Goal: Information Seeking & Learning: Learn about a topic

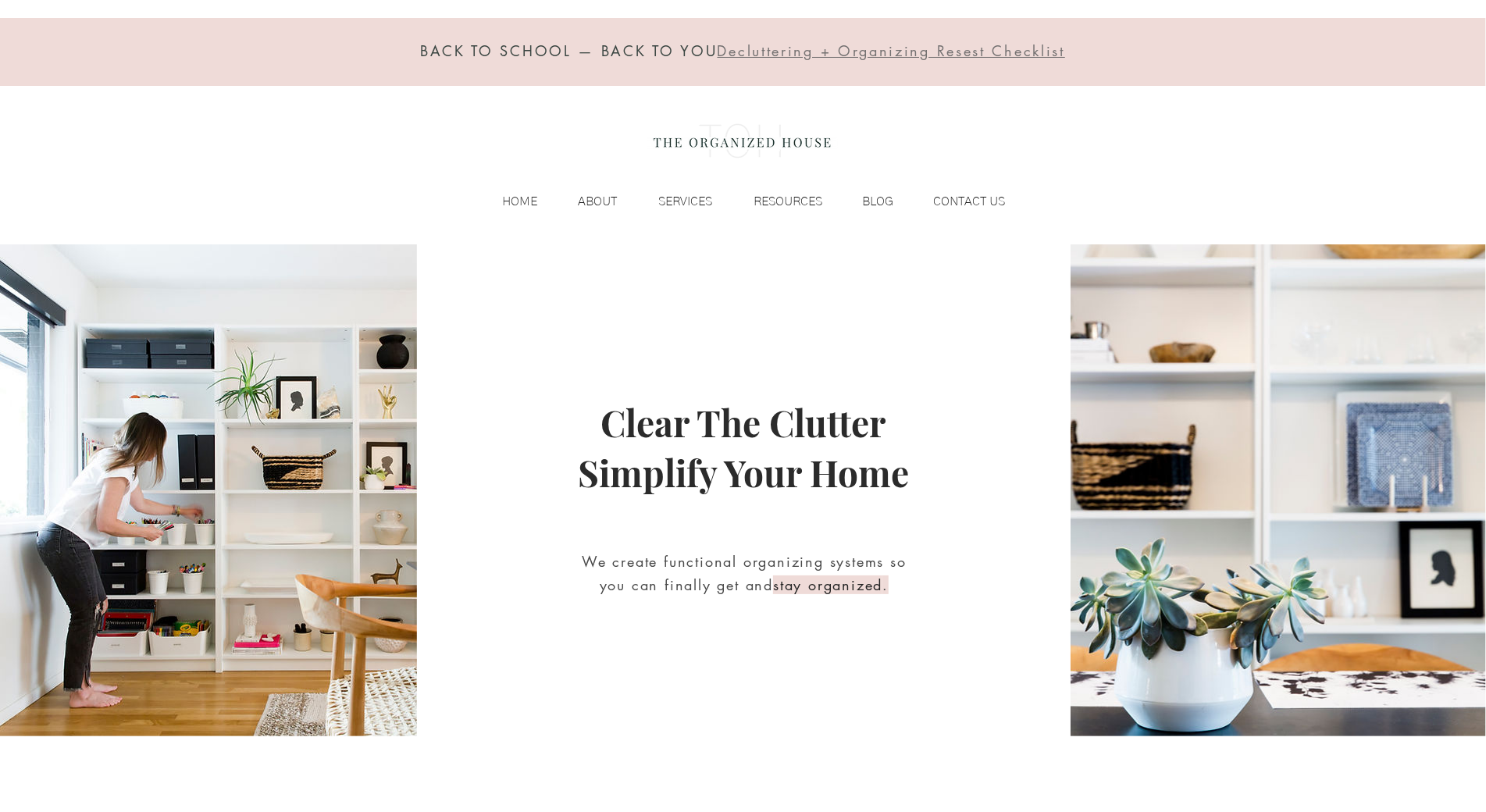
click at [109, 155] on div "BACK TO SCHOOL — BACK TO YOU Decluttering + Organizing Resest Checklist HOME AB…" at bounding box center [743, 122] width 1486 height 245
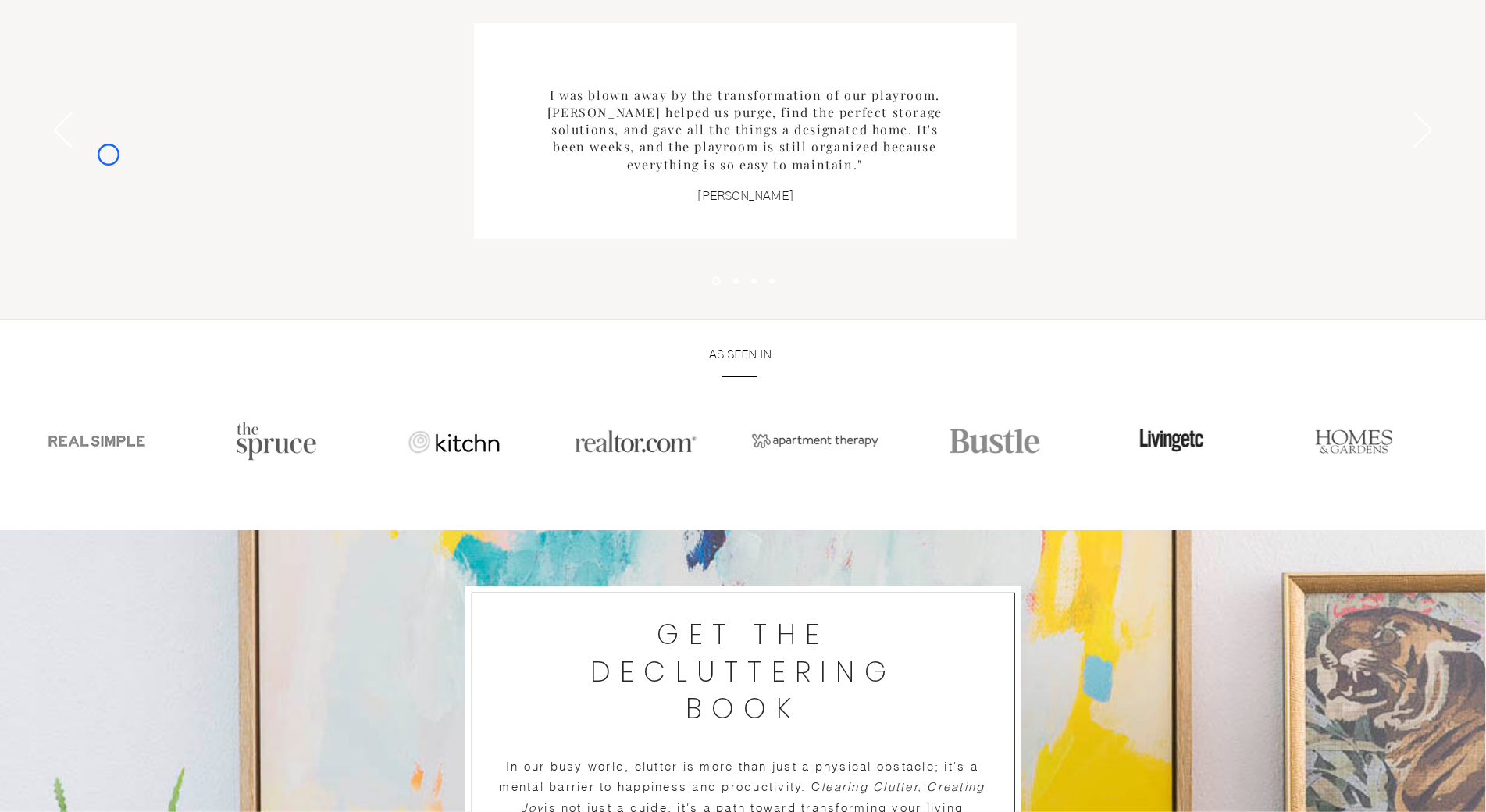
scroll to position [2251, 0]
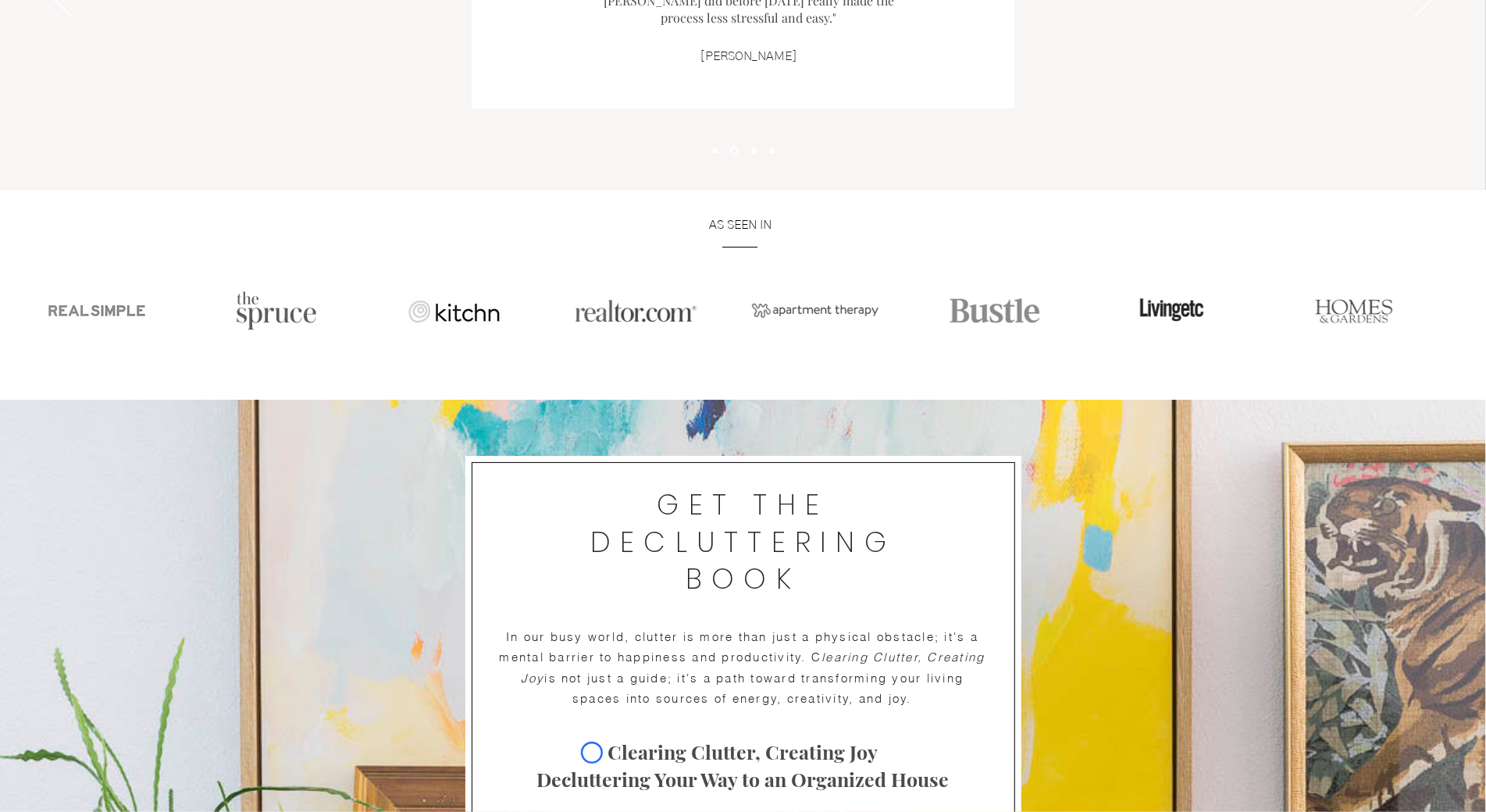
click at [109, 155] on div "Slideshow" at bounding box center [743, 1] width 1486 height 379
click at [89, 139] on div "Slideshow" at bounding box center [743, 1] width 1486 height 379
click at [113, 134] on div "Slideshow" at bounding box center [743, 1] width 1486 height 379
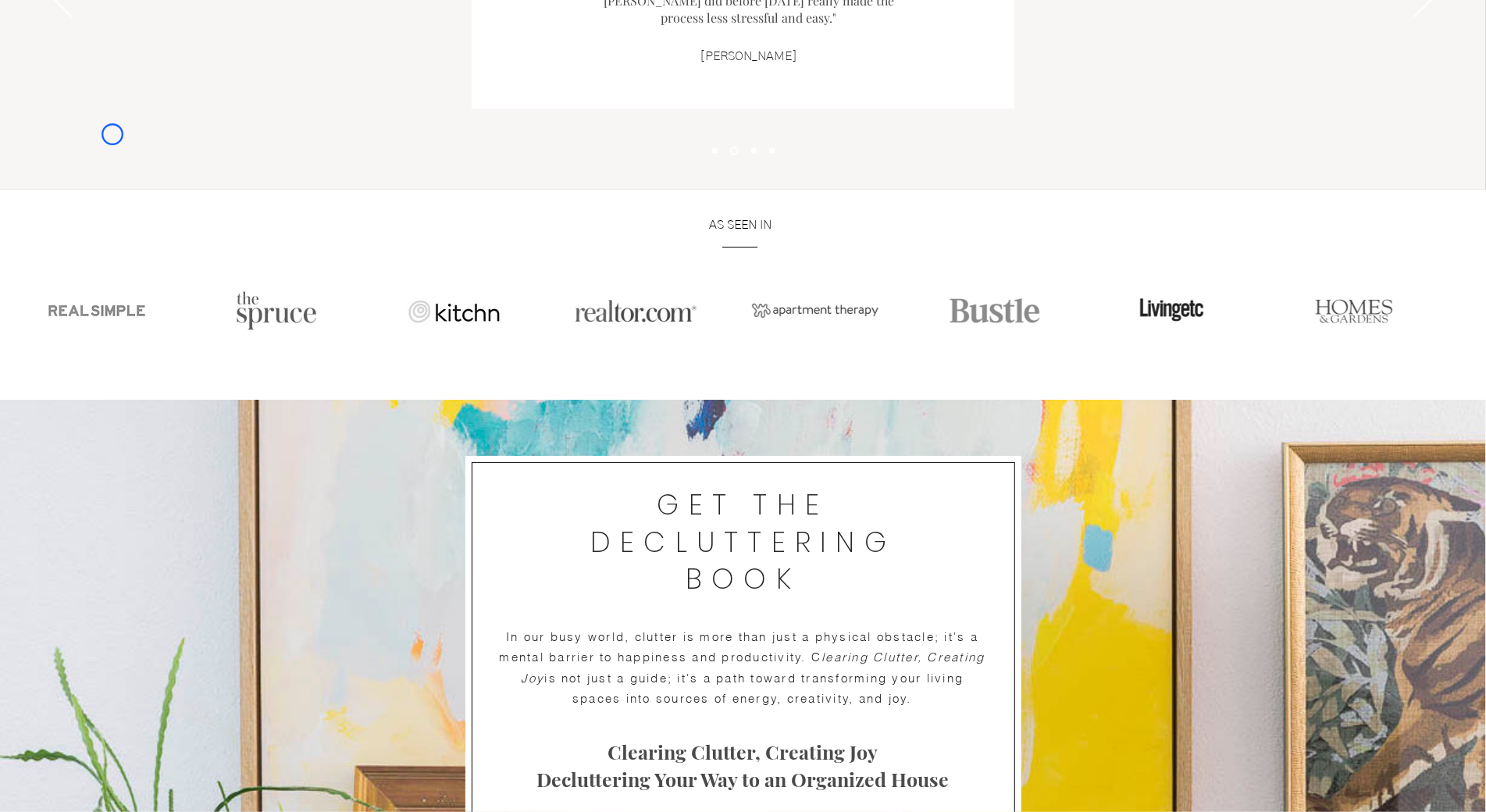
scroll to position [0, 0]
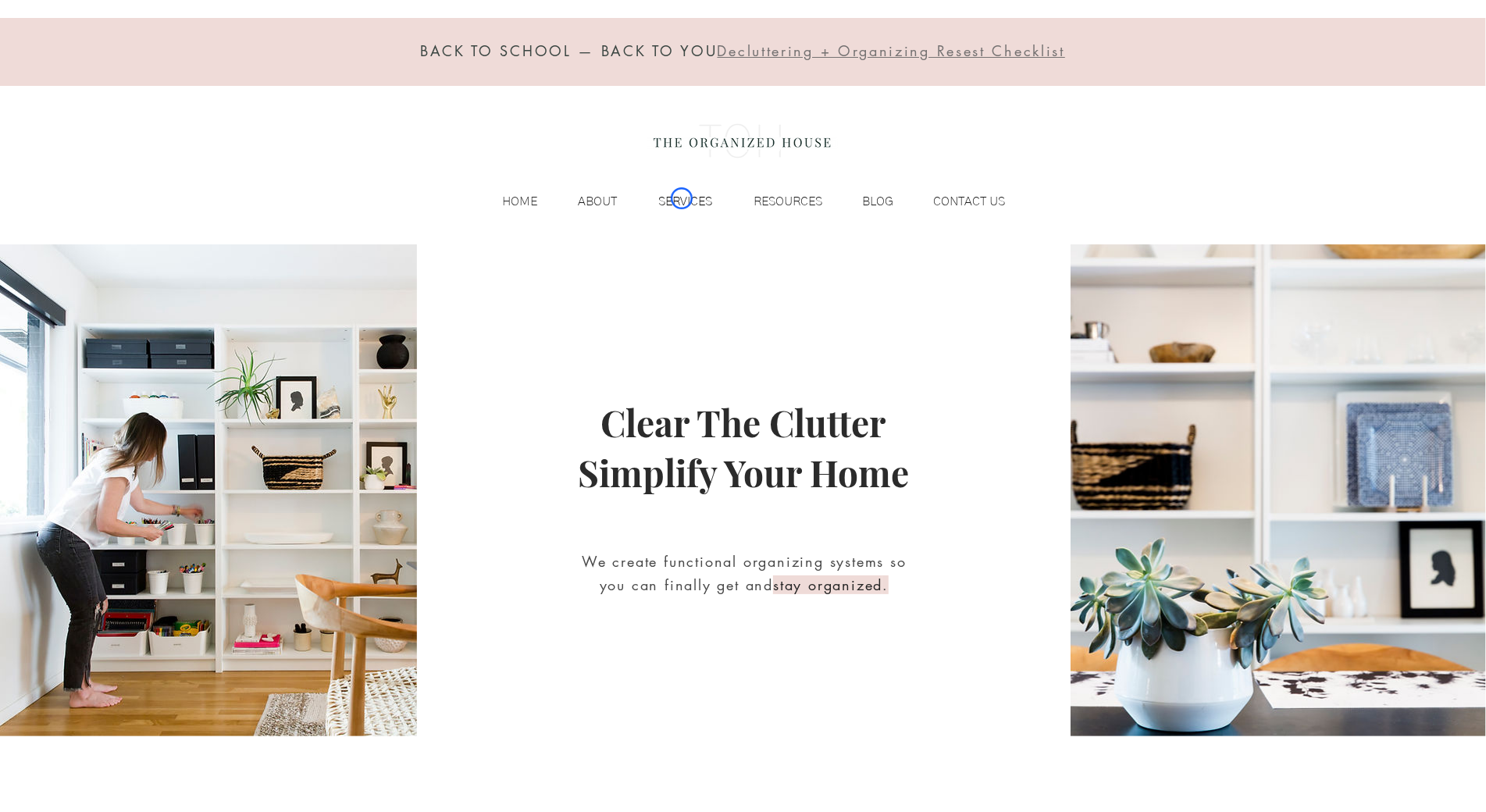
click at [682, 198] on p "SERVICES" at bounding box center [686, 201] width 69 height 23
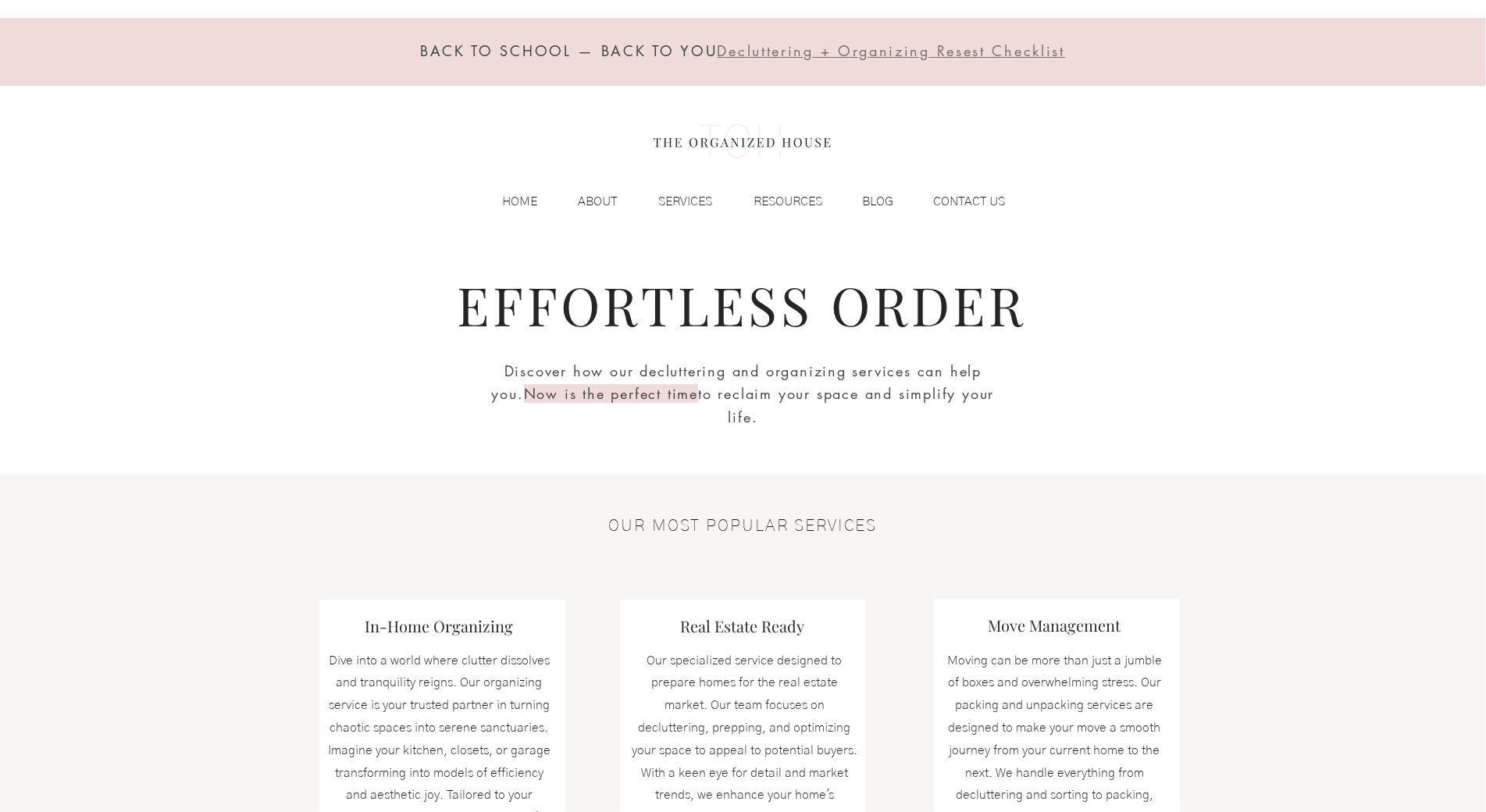
click at [155, 79] on div at bounding box center [743, 52] width 1486 height 68
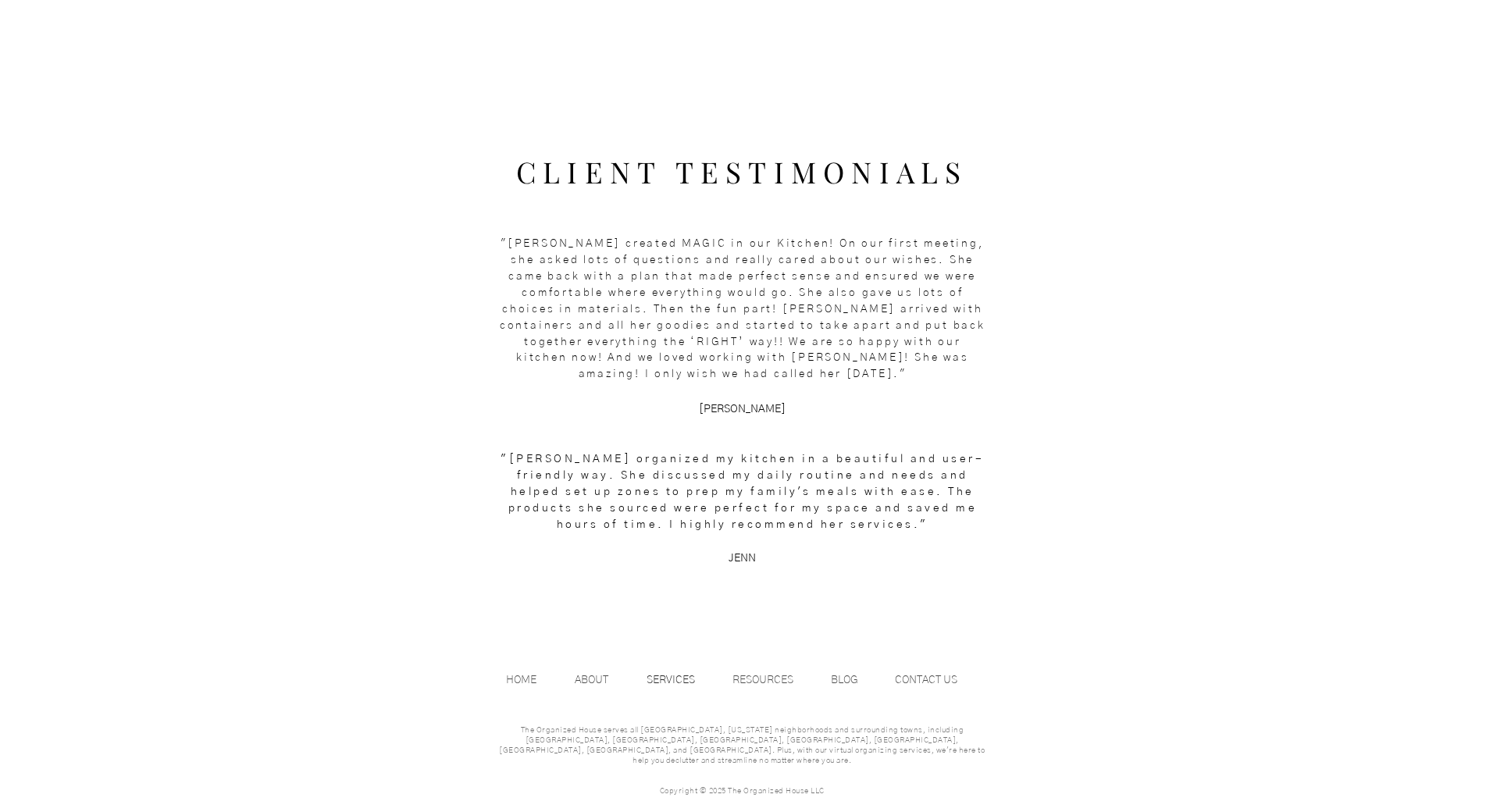
scroll to position [1921, 0]
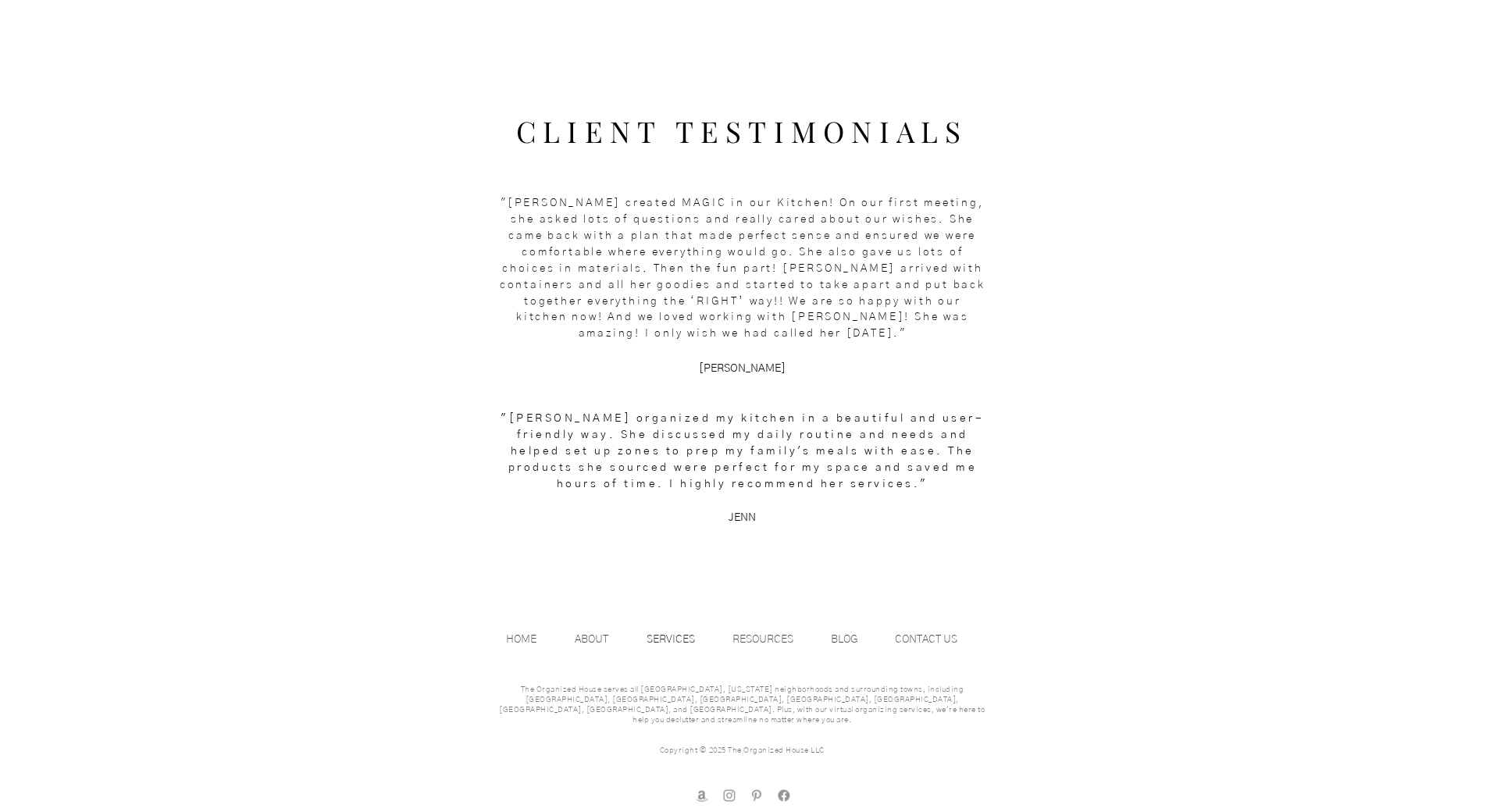
click at [155, 79] on div at bounding box center [743, 308] width 1486 height 549
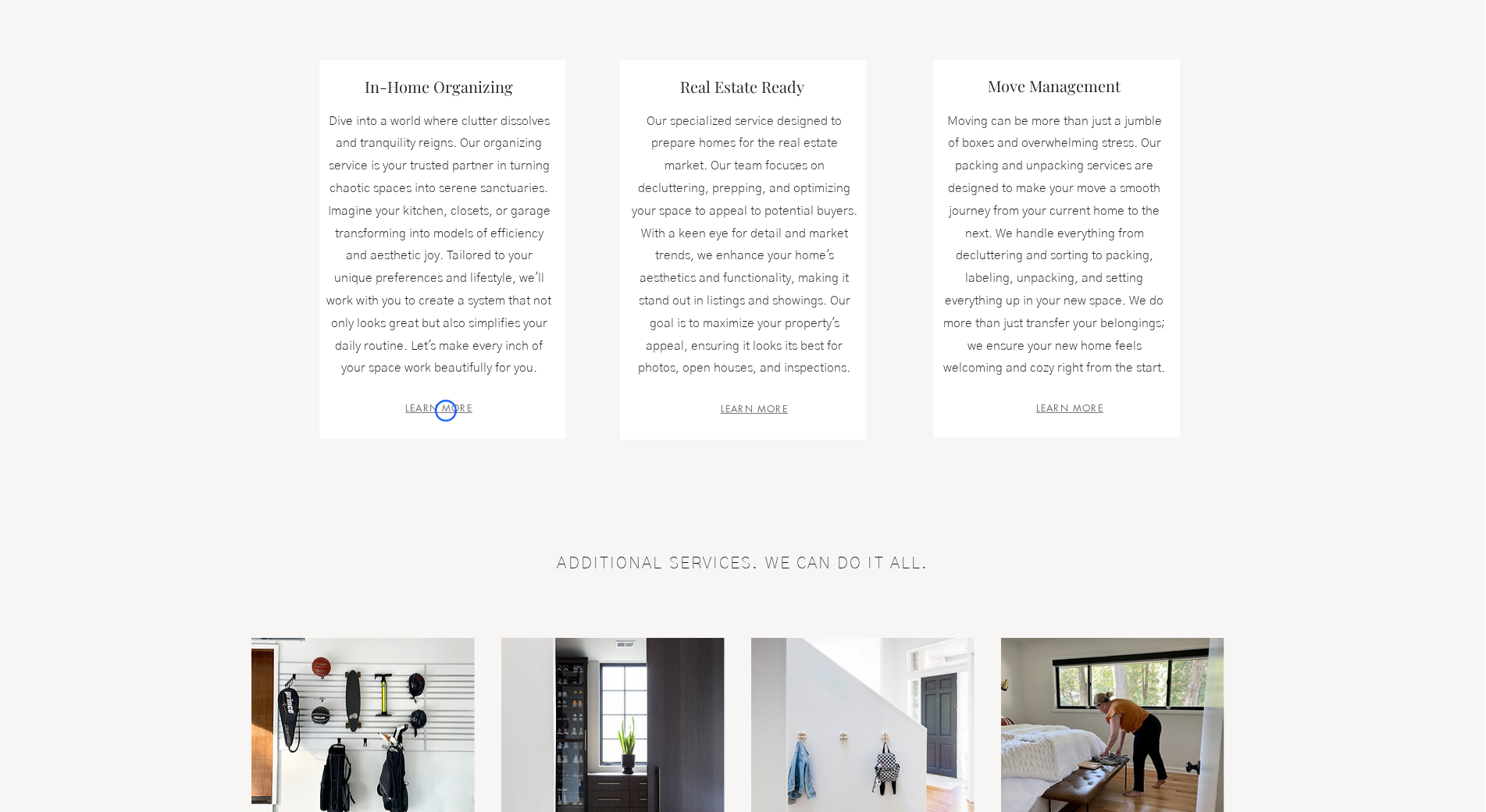
click at [446, 411] on span "LEARN MORE" at bounding box center [439, 408] width 68 height 13
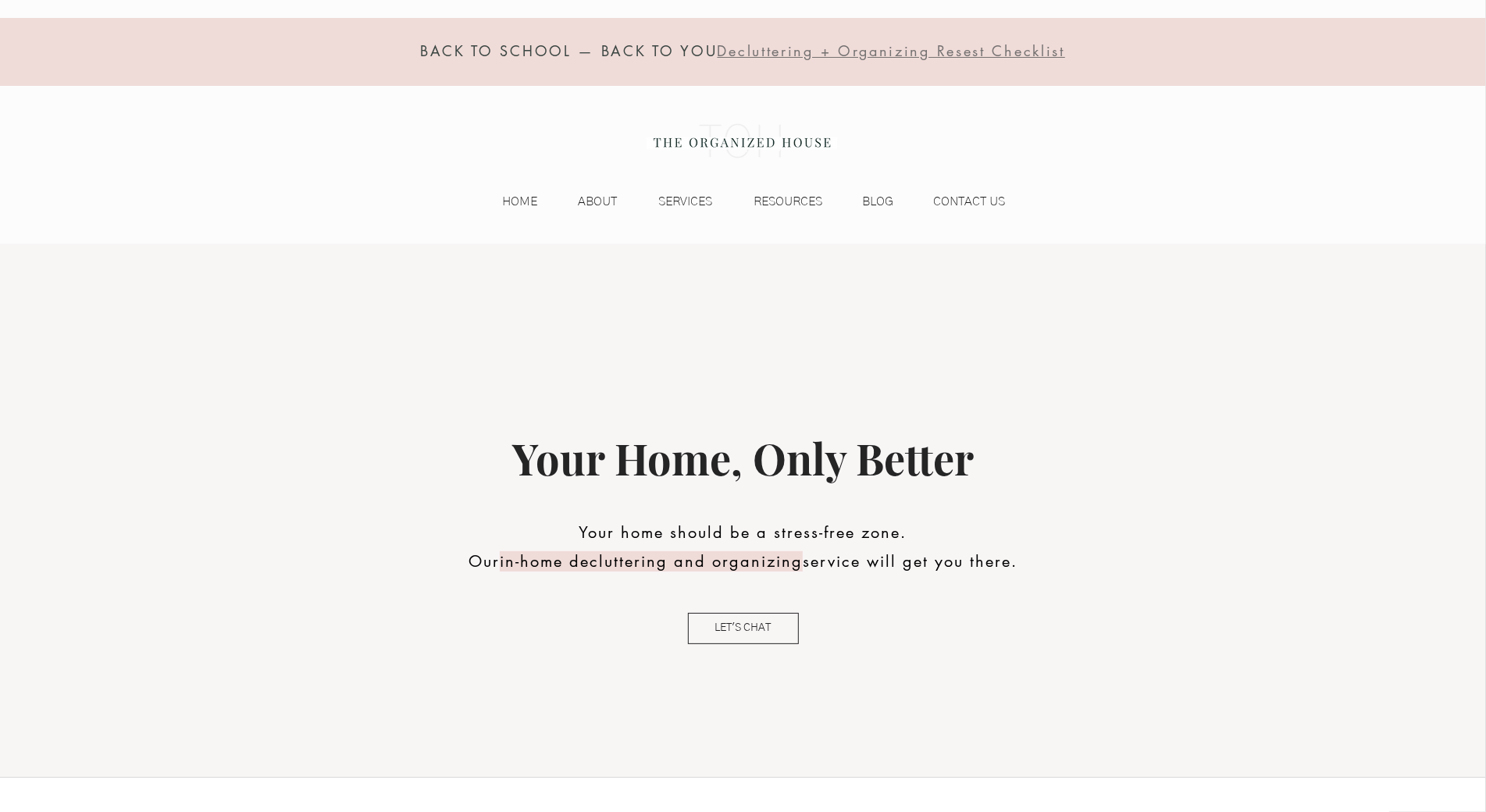
click at [105, 135] on div "BACK TO SCHOOL — BACK TO YOU Decluttering + Organizing Resest Checklist HOME AB…" at bounding box center [743, 122] width 1486 height 245
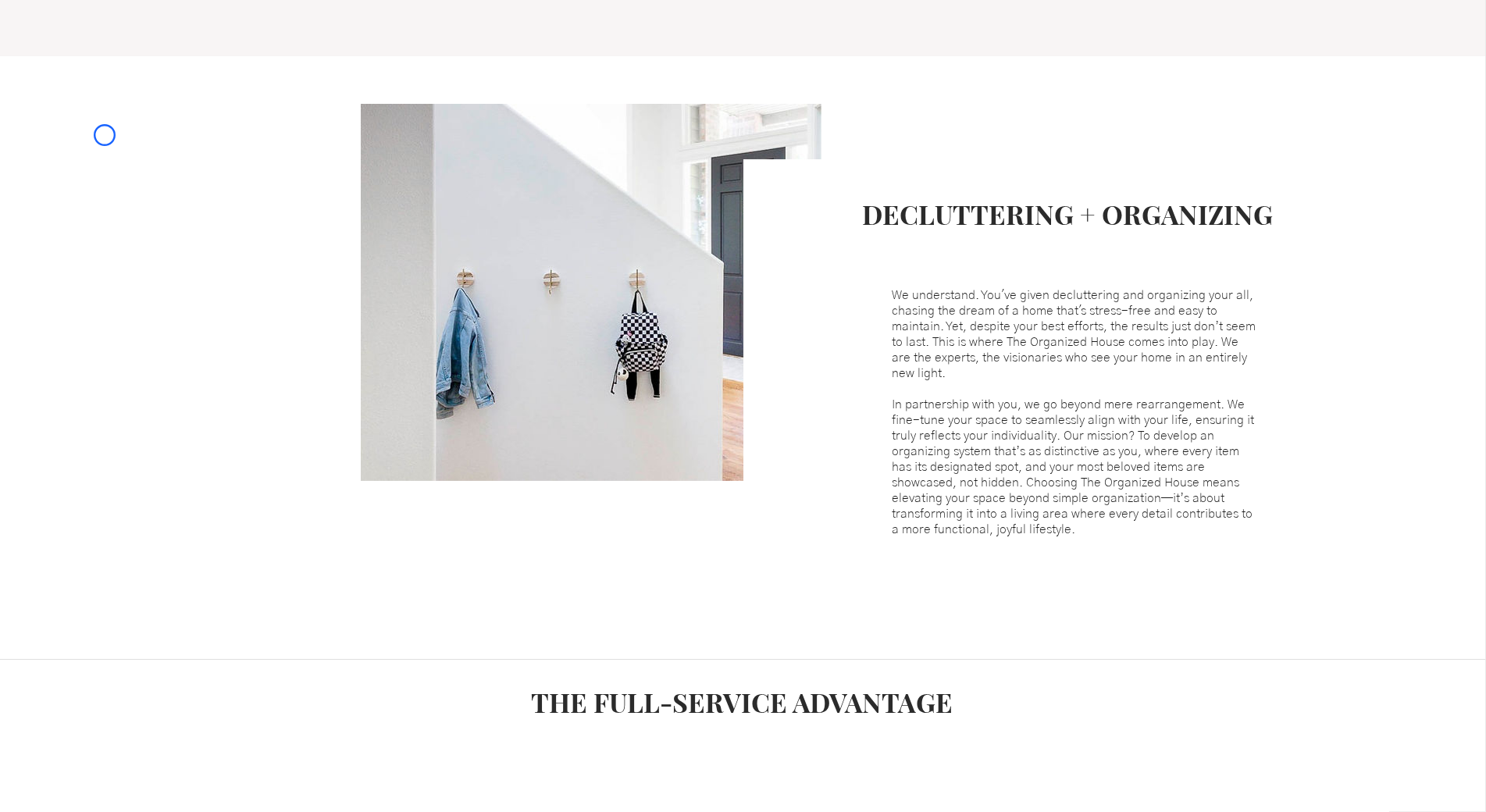
scroll to position [779, 0]
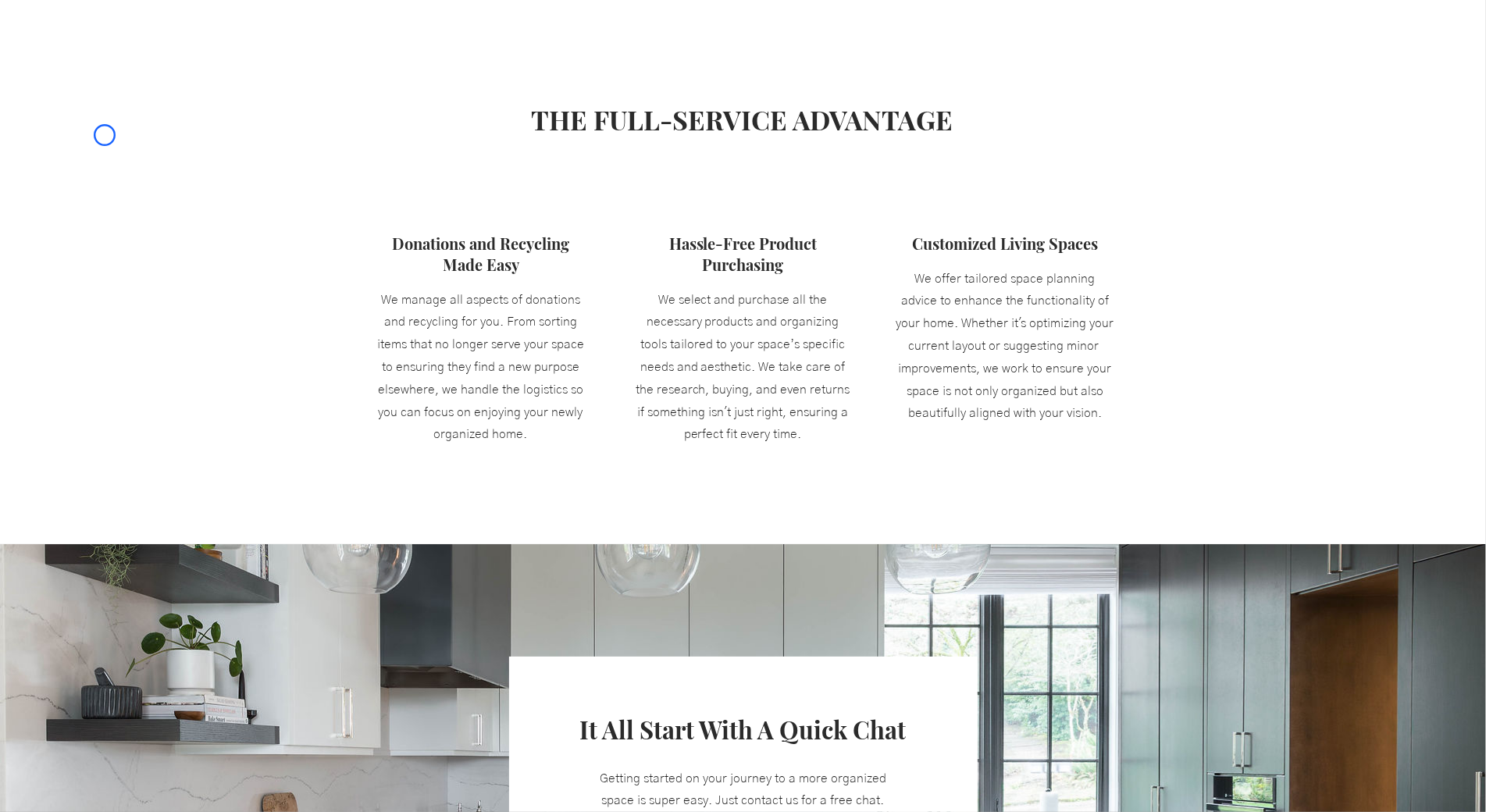
click at [105, 135] on div at bounding box center [743, 310] width 1486 height 467
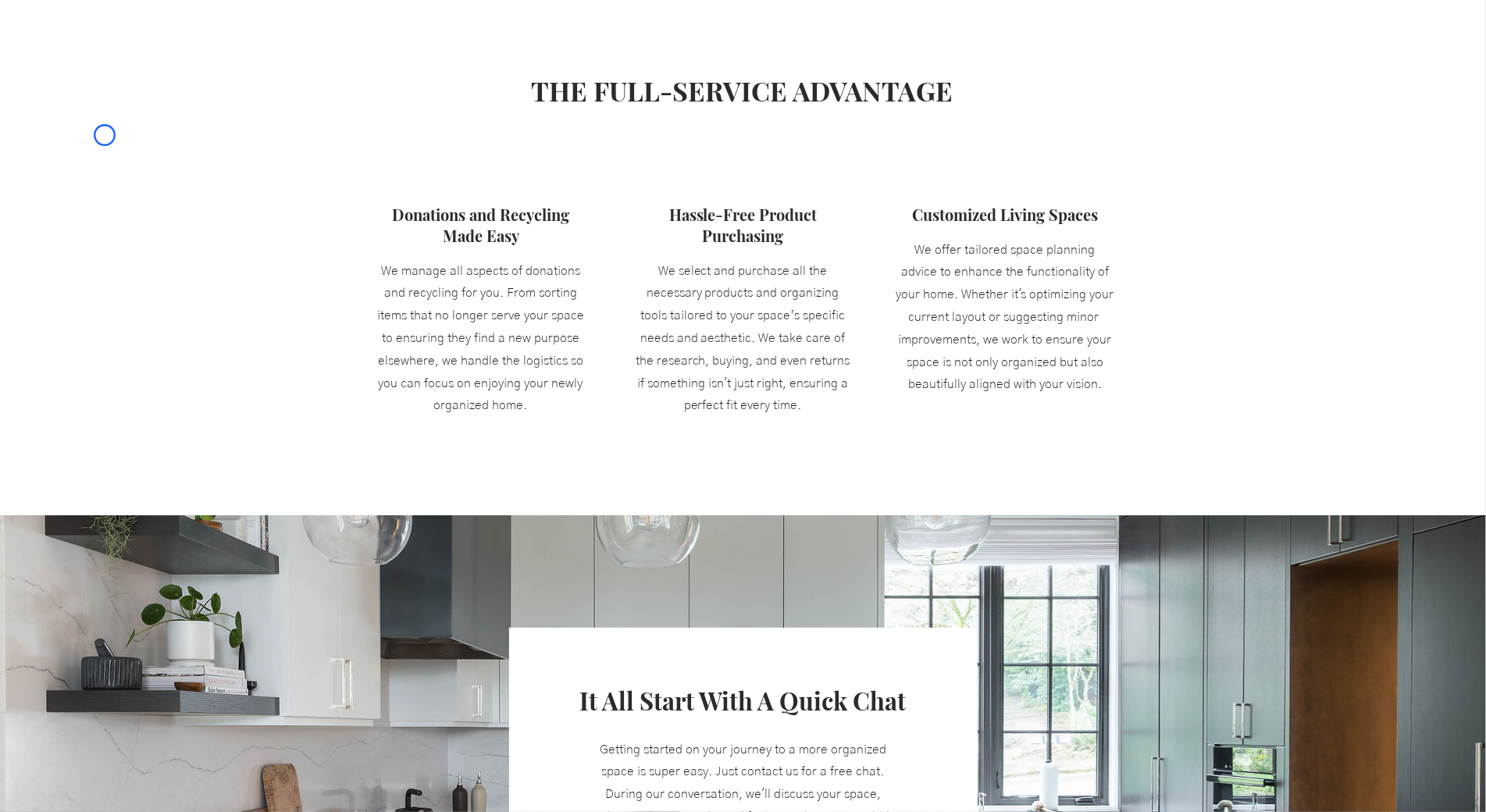
scroll to position [1765, 0]
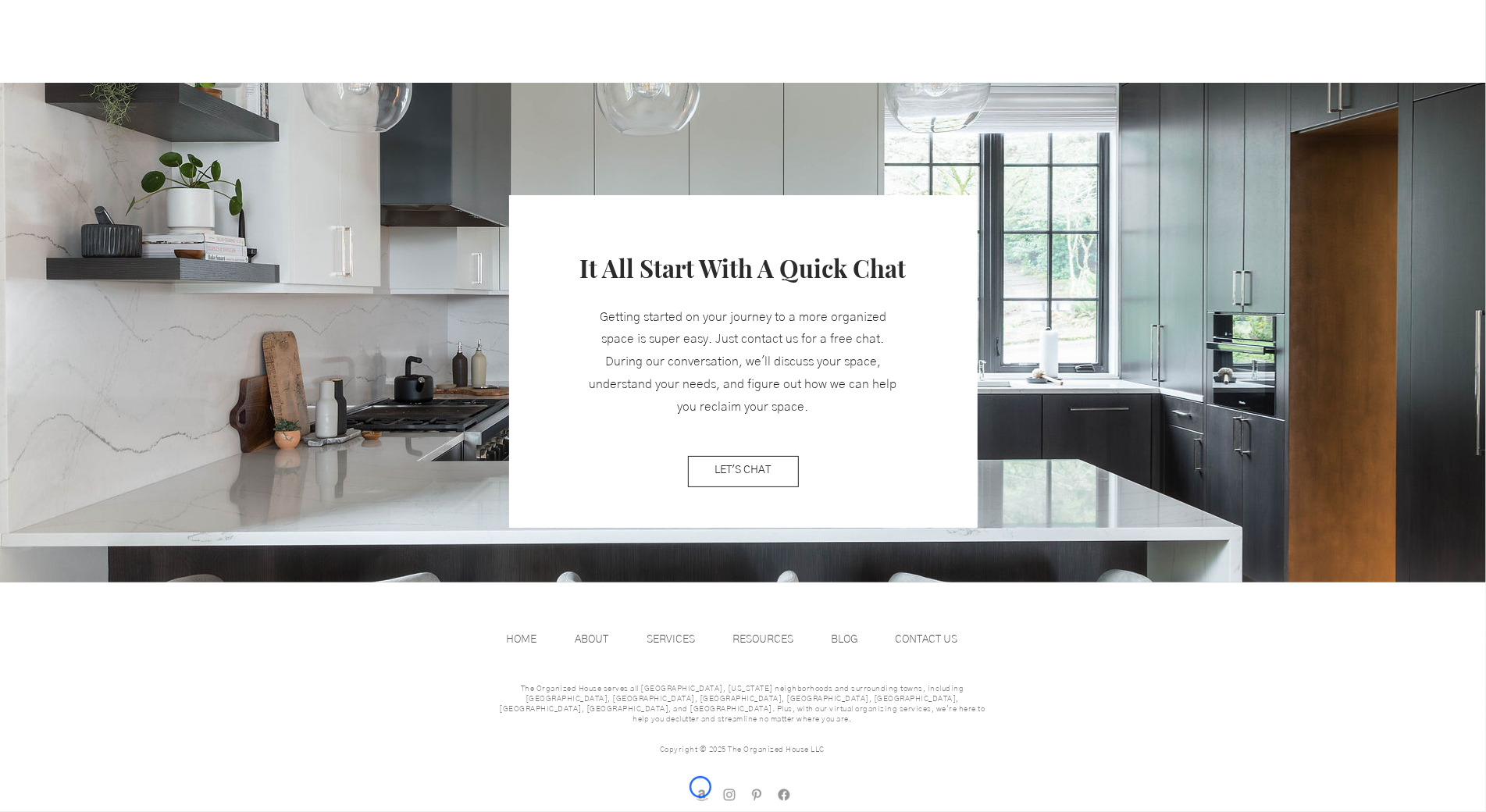
click at [701, 787] on img "amazon store front" at bounding box center [702, 794] width 16 height 16
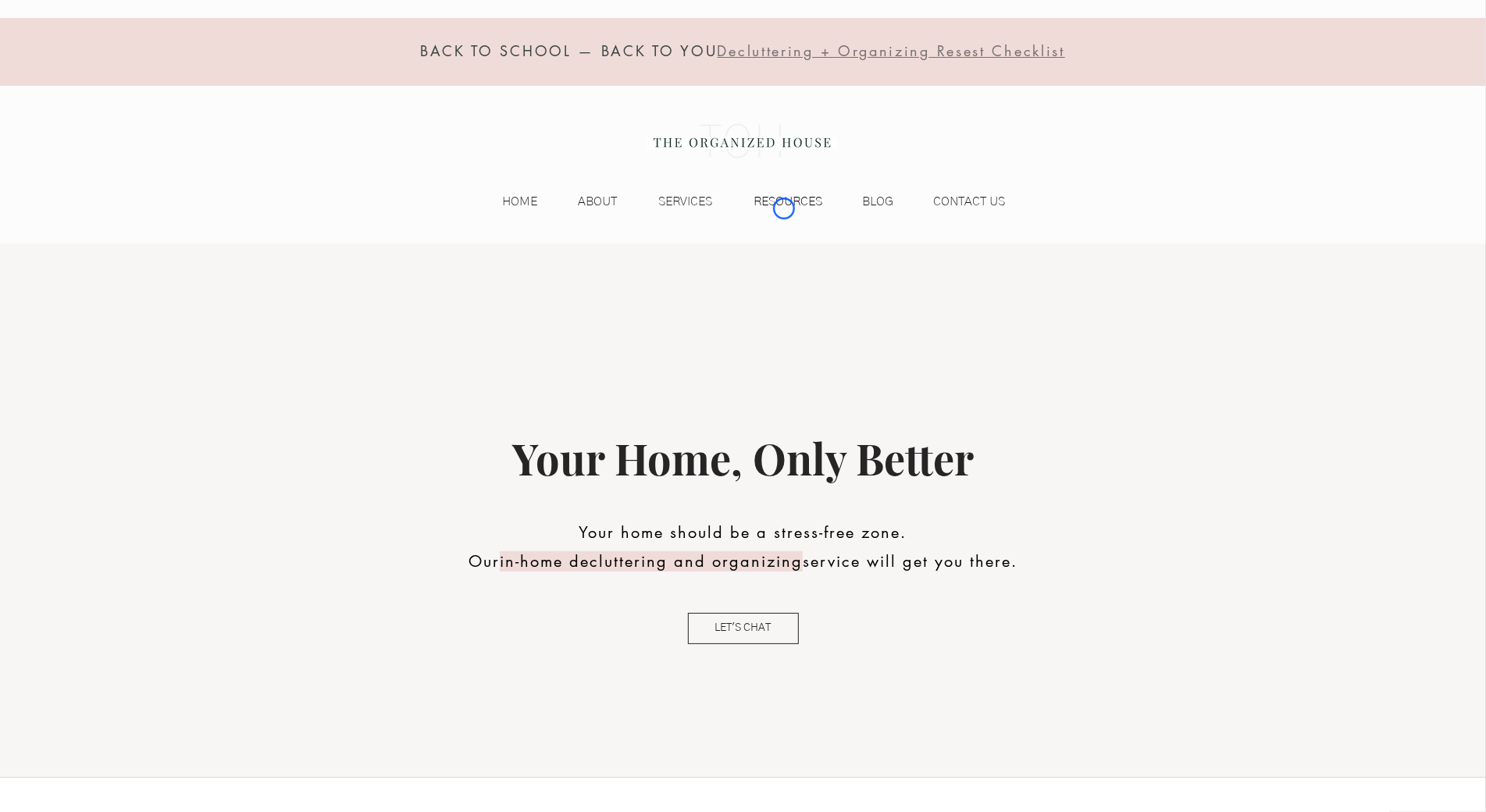
click at [784, 208] on p "RESOURCES" at bounding box center [789, 201] width 84 height 23
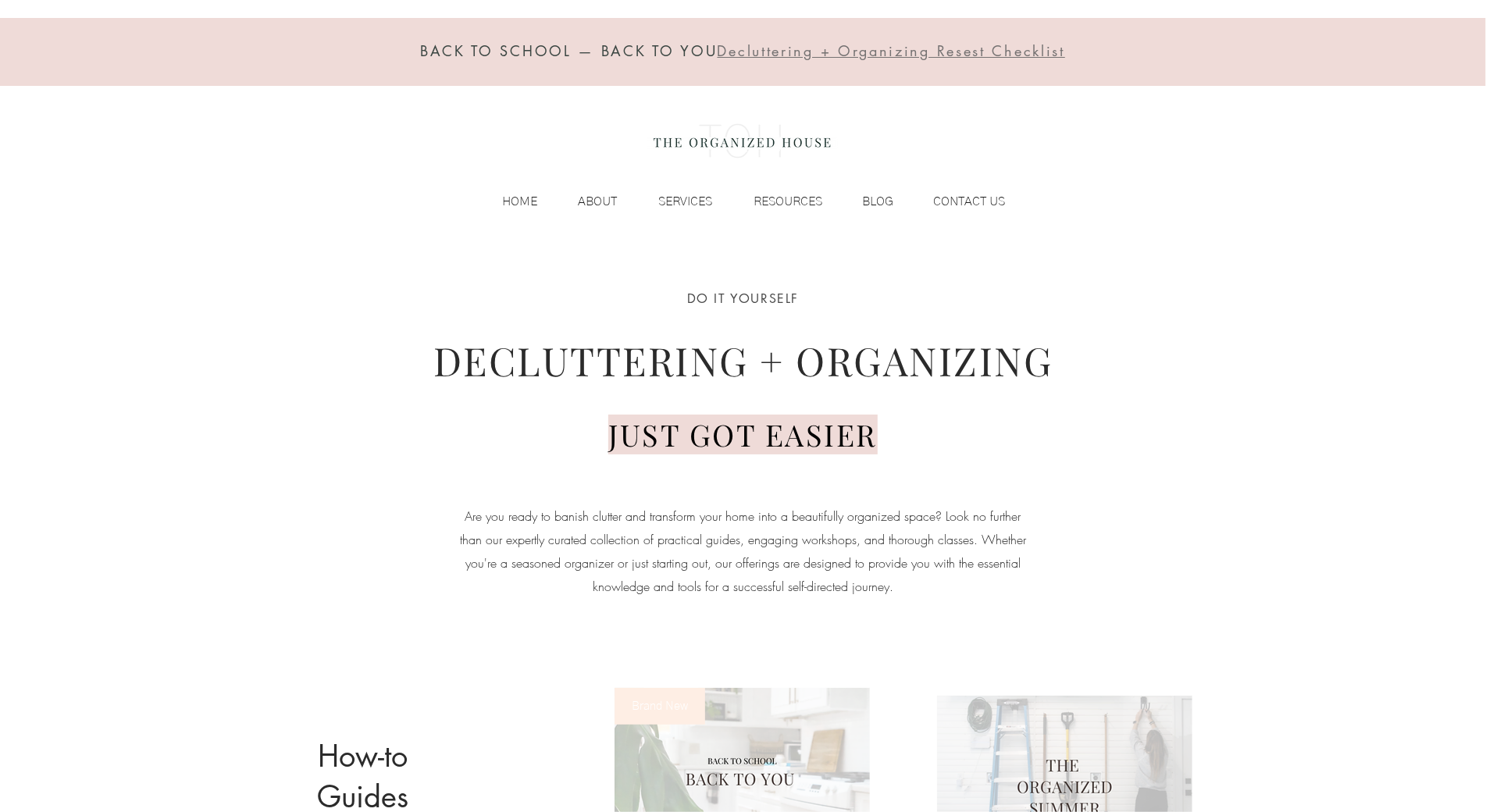
click at [129, 81] on div at bounding box center [743, 52] width 1486 height 68
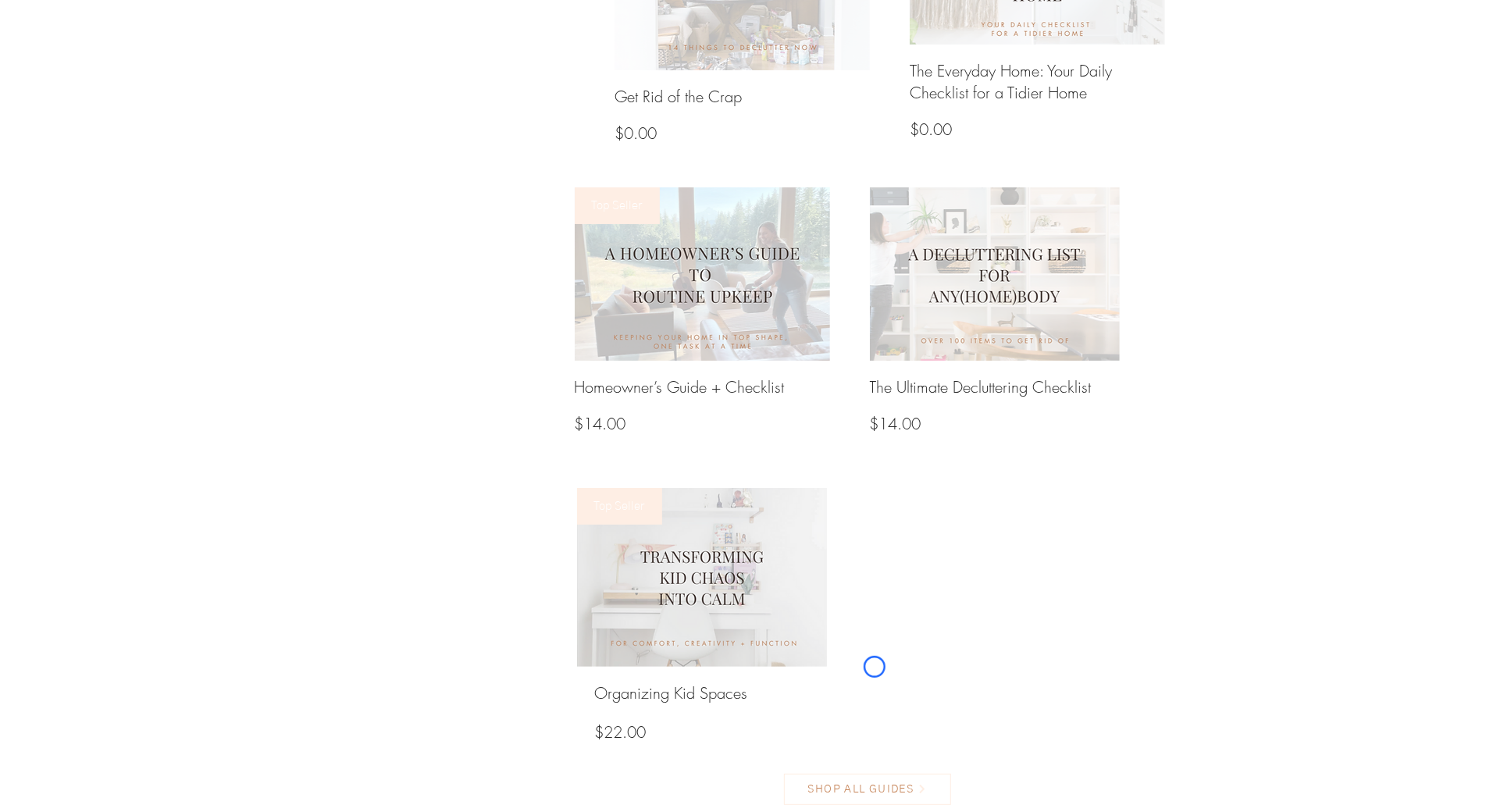
scroll to position [1407, 0]
